Goal: Task Accomplishment & Management: Manage account settings

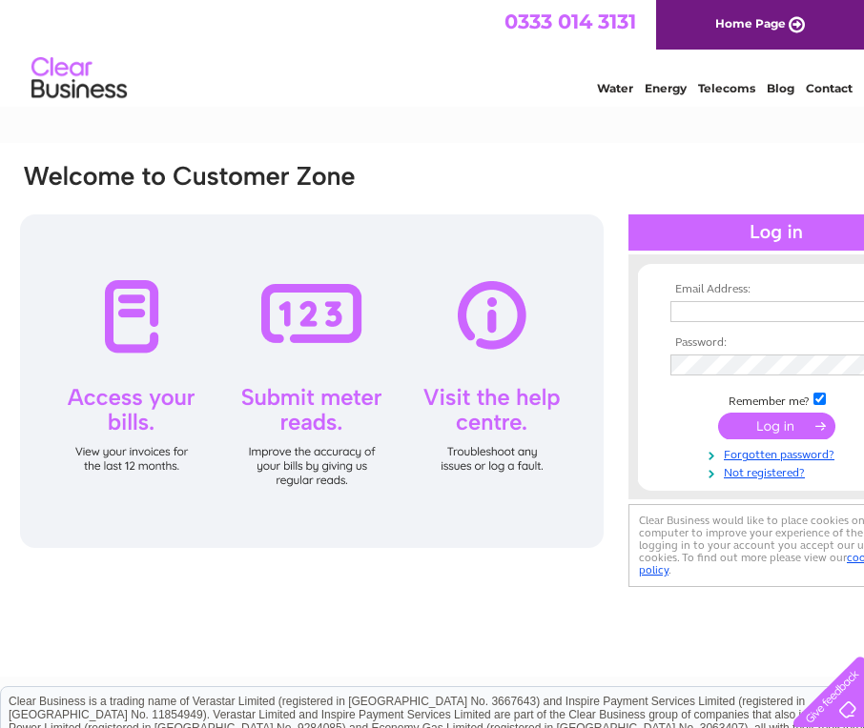
click at [704, 313] on input "text" at bounding box center [768, 311] width 196 height 21
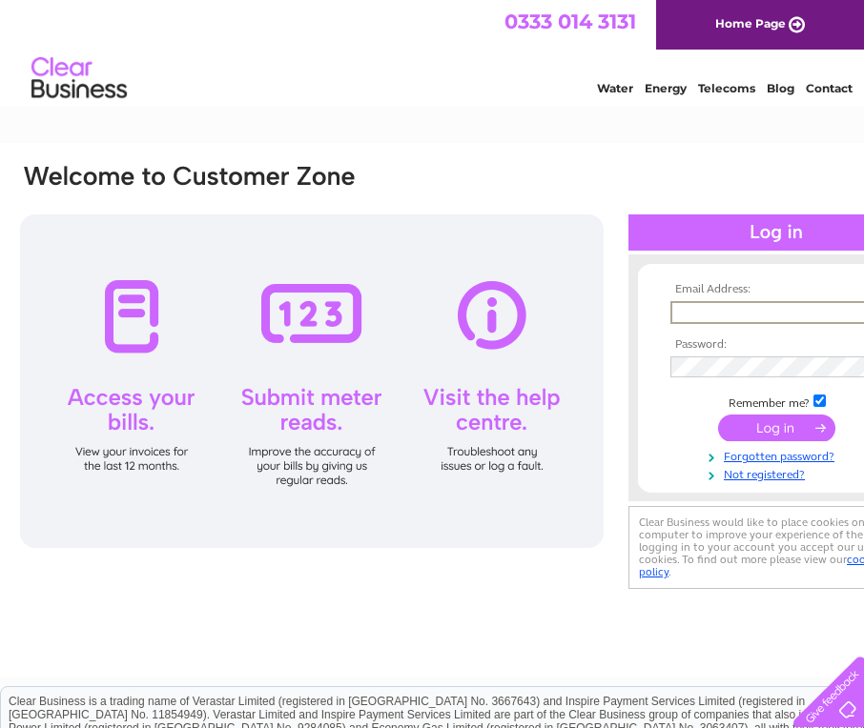
type input "[EMAIL_ADDRESS][DOMAIN_NAME]"
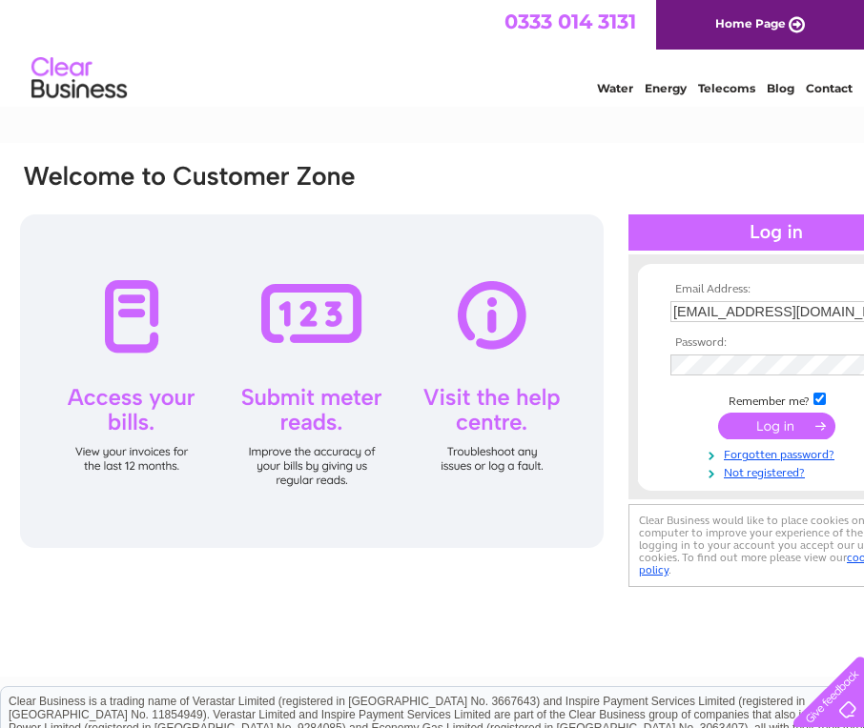
click at [783, 423] on input "submit" at bounding box center [776, 426] width 117 height 27
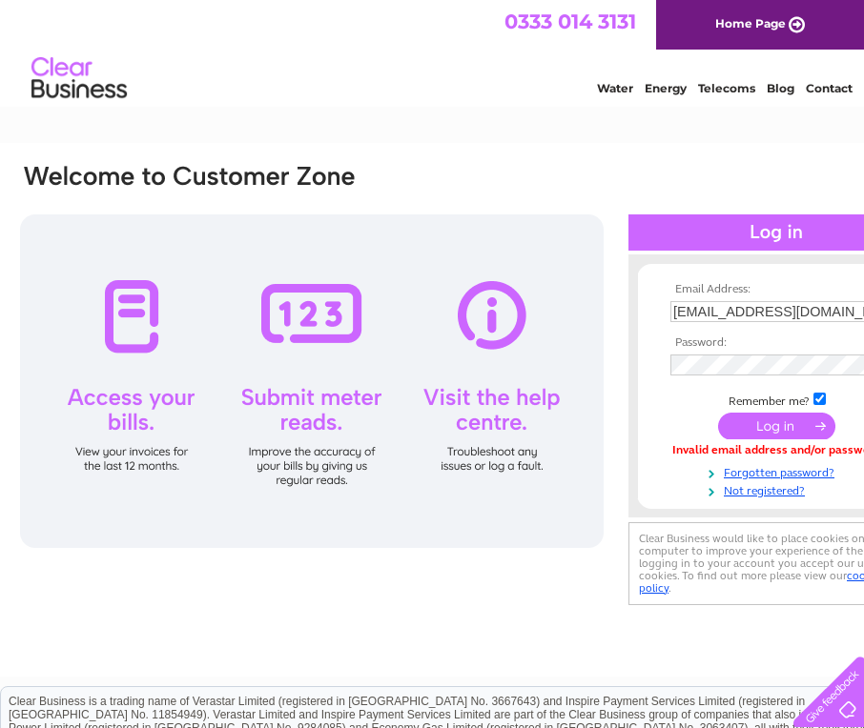
click at [764, 425] on input "submit" at bounding box center [776, 426] width 117 height 27
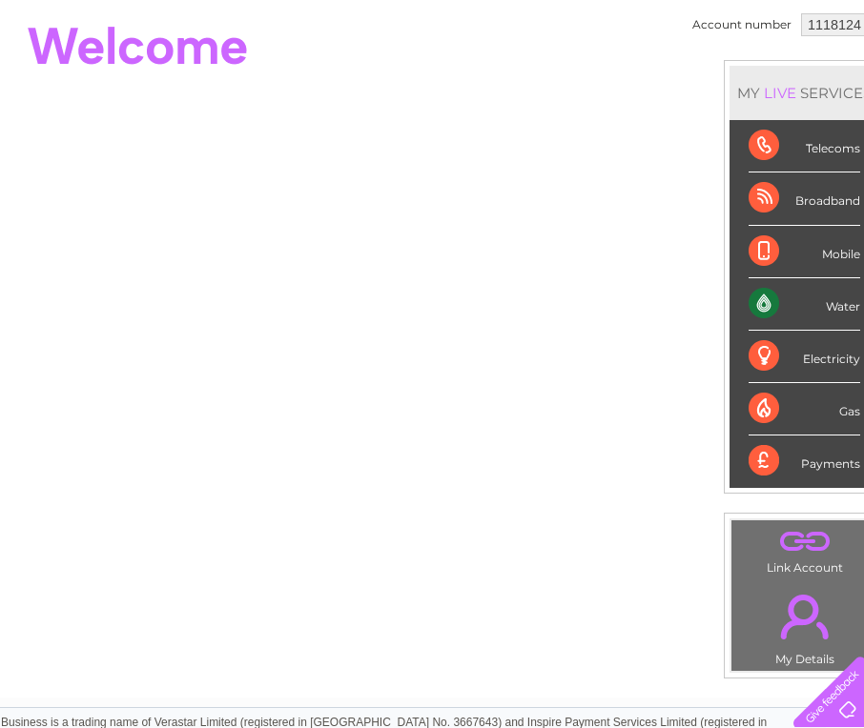
scroll to position [191, 80]
